Goal: Use online tool/utility

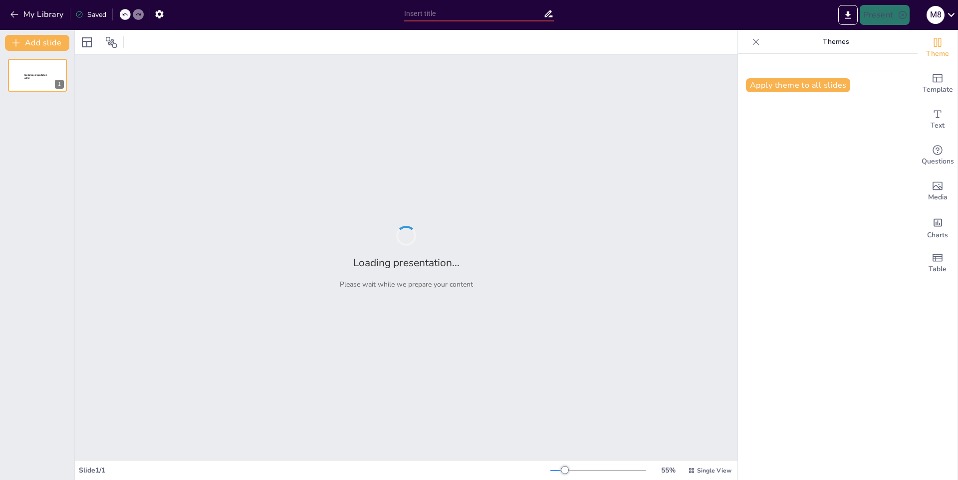
type input "La Importancia [PERSON_NAME] en el Mundo Actual"
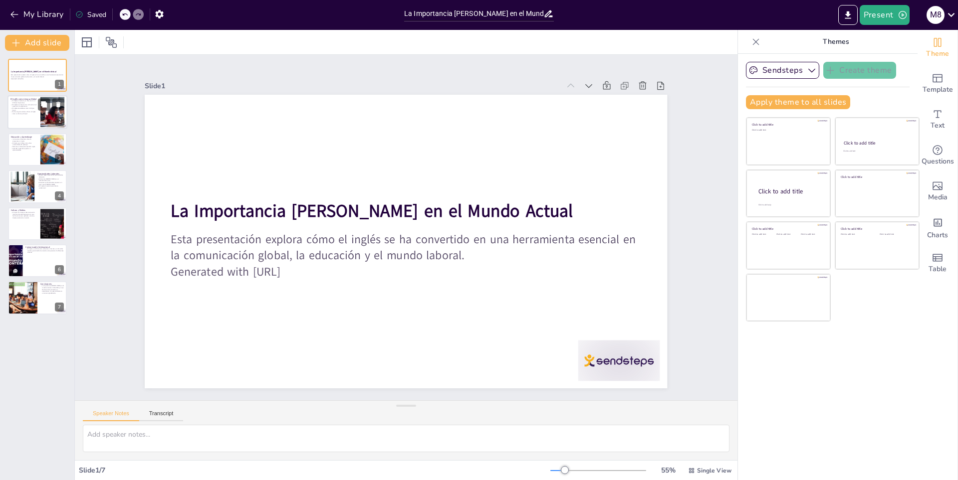
click at [28, 97] on div "El Inglés como Lengua Global" at bounding box center [23, 99] width 27 height 4
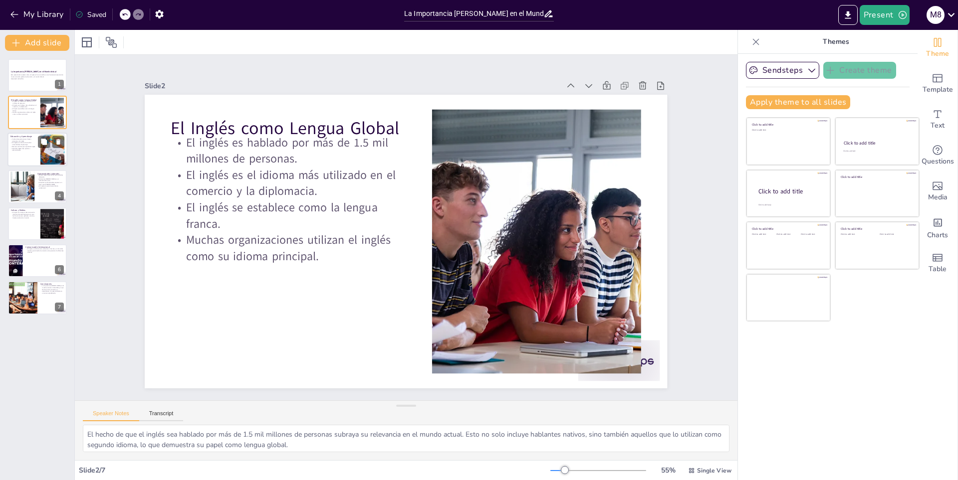
click at [31, 152] on div at bounding box center [37, 150] width 60 height 34
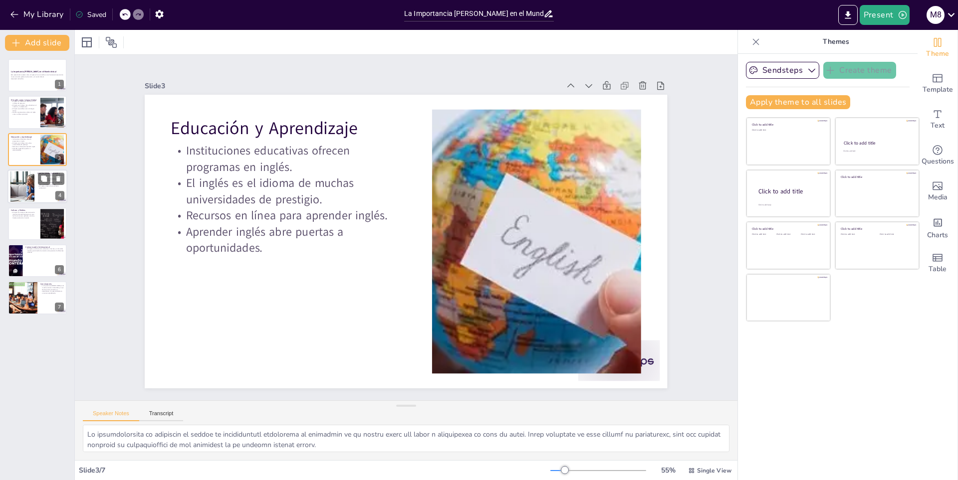
click at [16, 188] on div at bounding box center [22, 187] width 53 height 30
type textarea "La capacidad de hablar inglés es un activo valioso en el mercado laboral actual…"
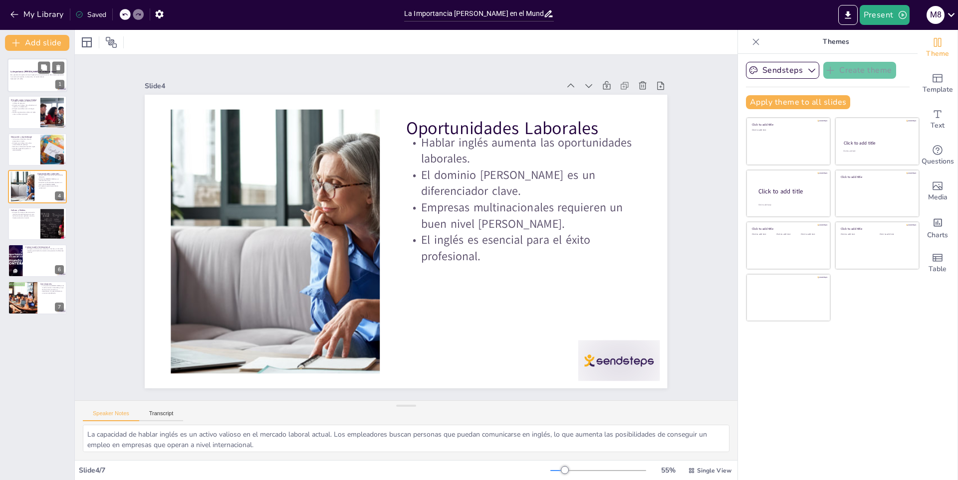
click at [37, 72] on strong "La Importancia [PERSON_NAME] en el Mundo Actual" at bounding box center [33, 71] width 46 height 2
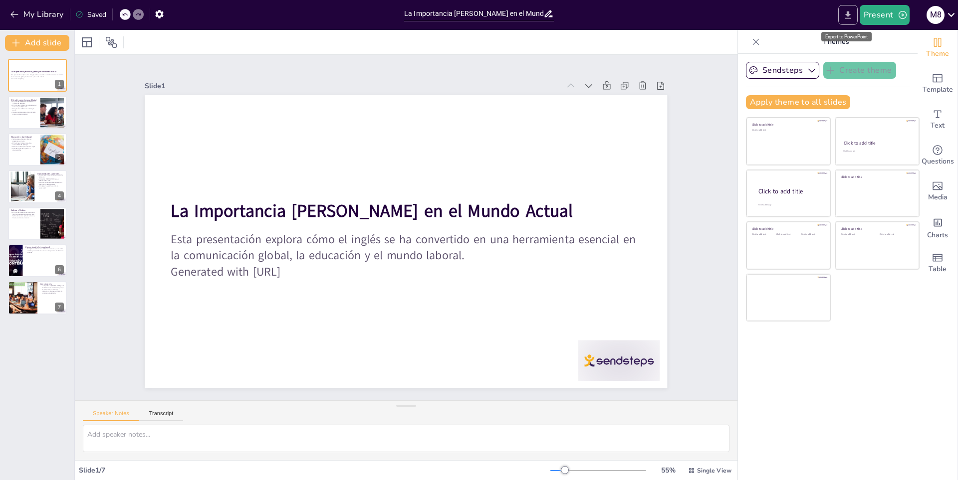
click at [844, 19] on icon "Export to PowerPoint" at bounding box center [847, 15] width 10 height 10
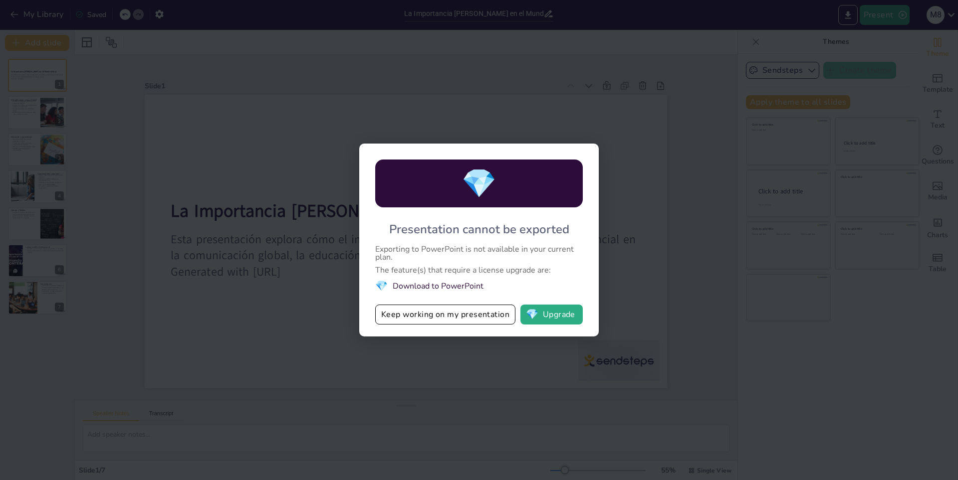
click at [655, 121] on div "💎 Presentation cannot be exported Exporting to PowerPoint is not available in y…" at bounding box center [479, 240] width 958 height 480
click at [644, 81] on div "💎 Presentation cannot be exported Exporting to PowerPoint is not available in y…" at bounding box center [479, 240] width 958 height 480
click at [404, 314] on button "Keep working on my presentation" at bounding box center [445, 315] width 140 height 20
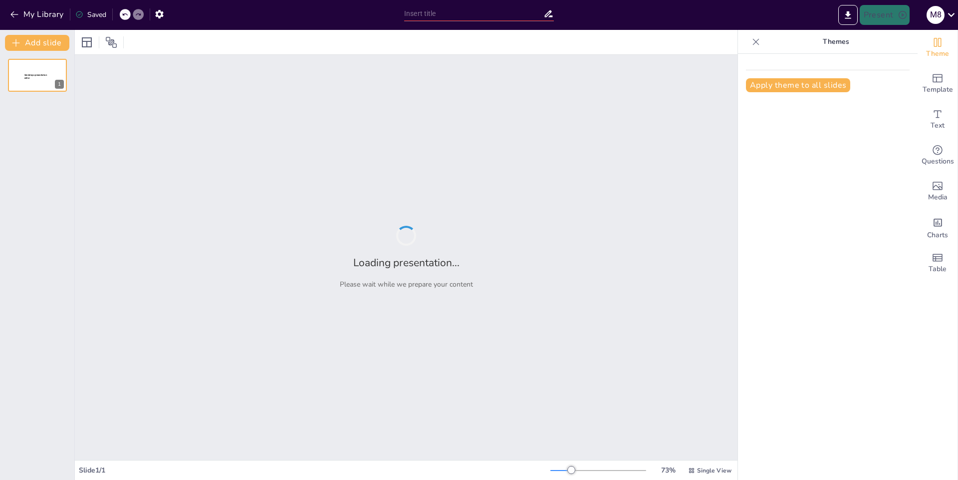
type input "Climas del Mundo: Diversidad y Clasificación"
